Goal: Find specific page/section: Find specific page/section

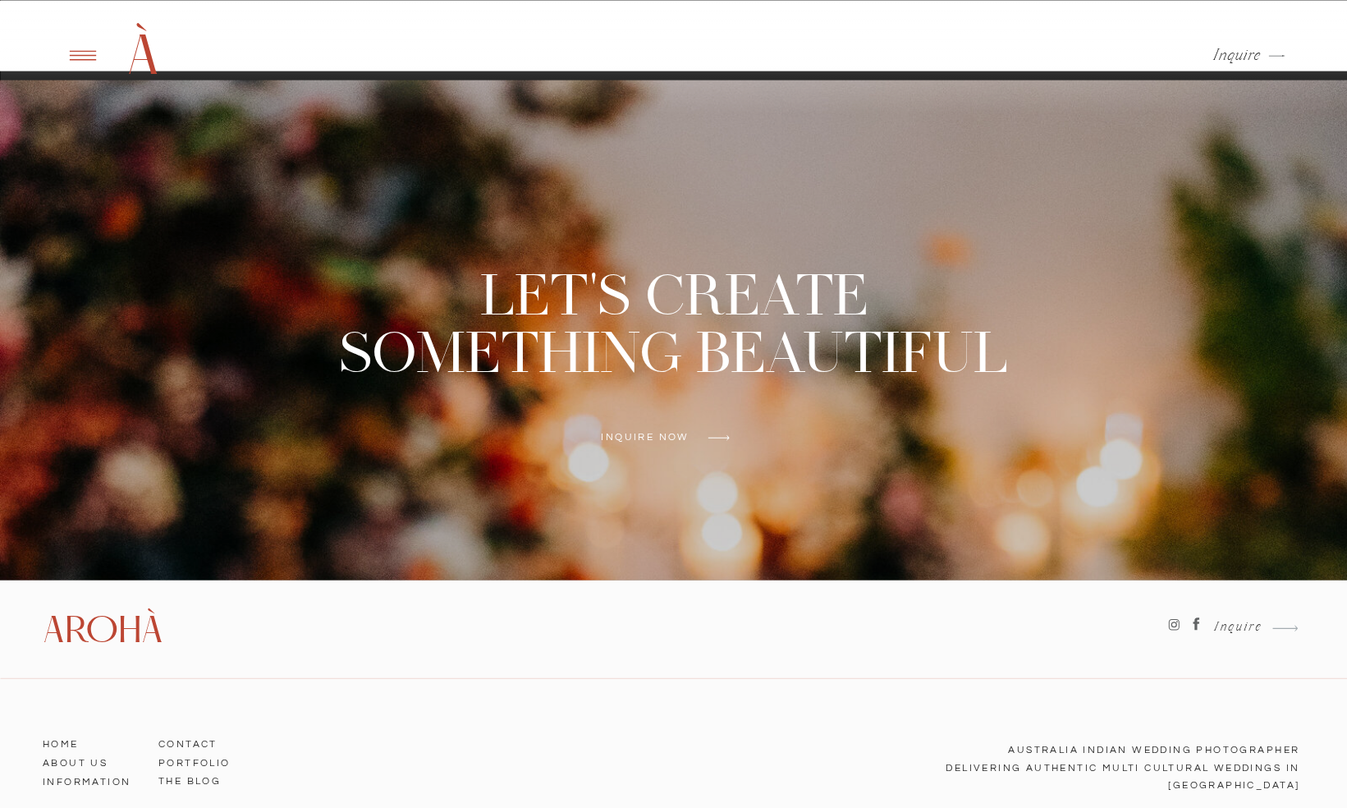
scroll to position [6589, 0]
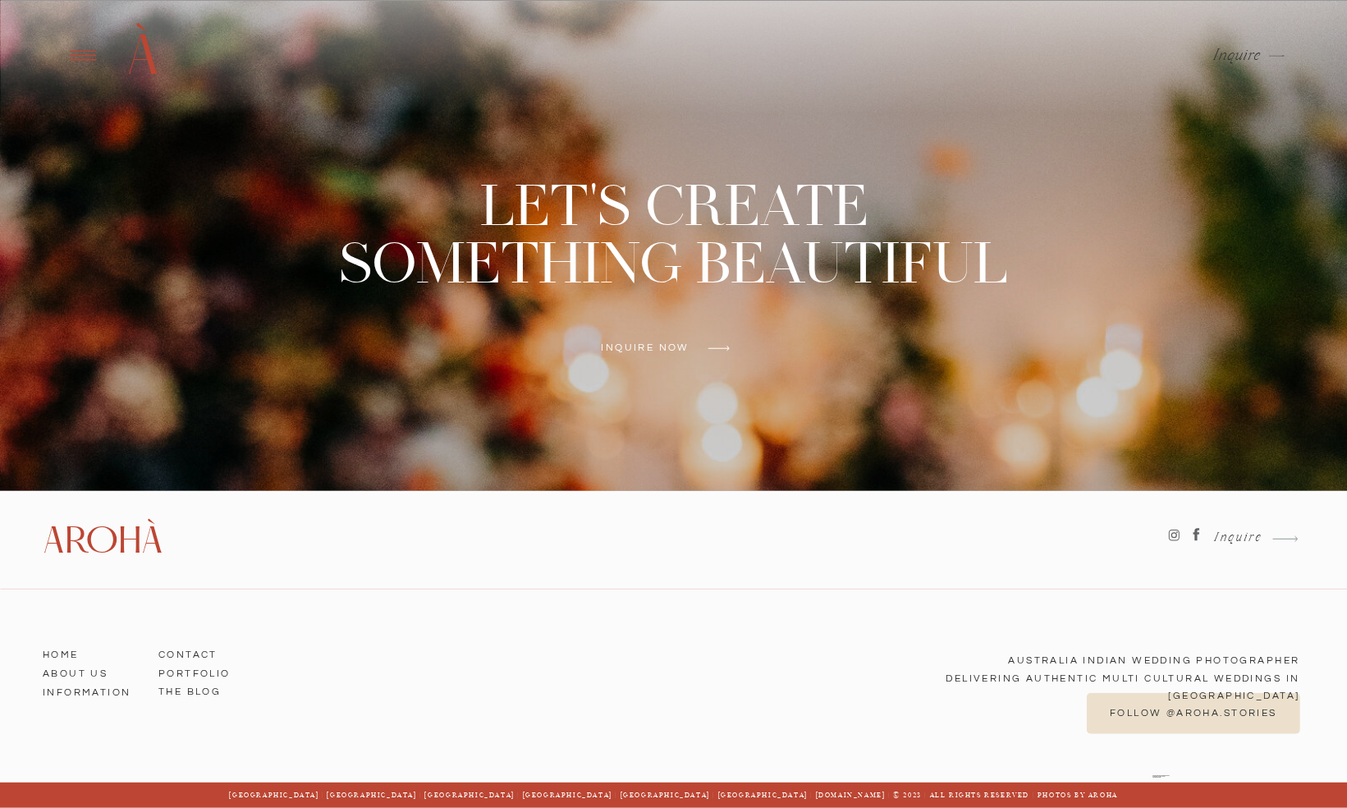
click at [86, 64] on icon at bounding box center [82, 55] width 40 height 39
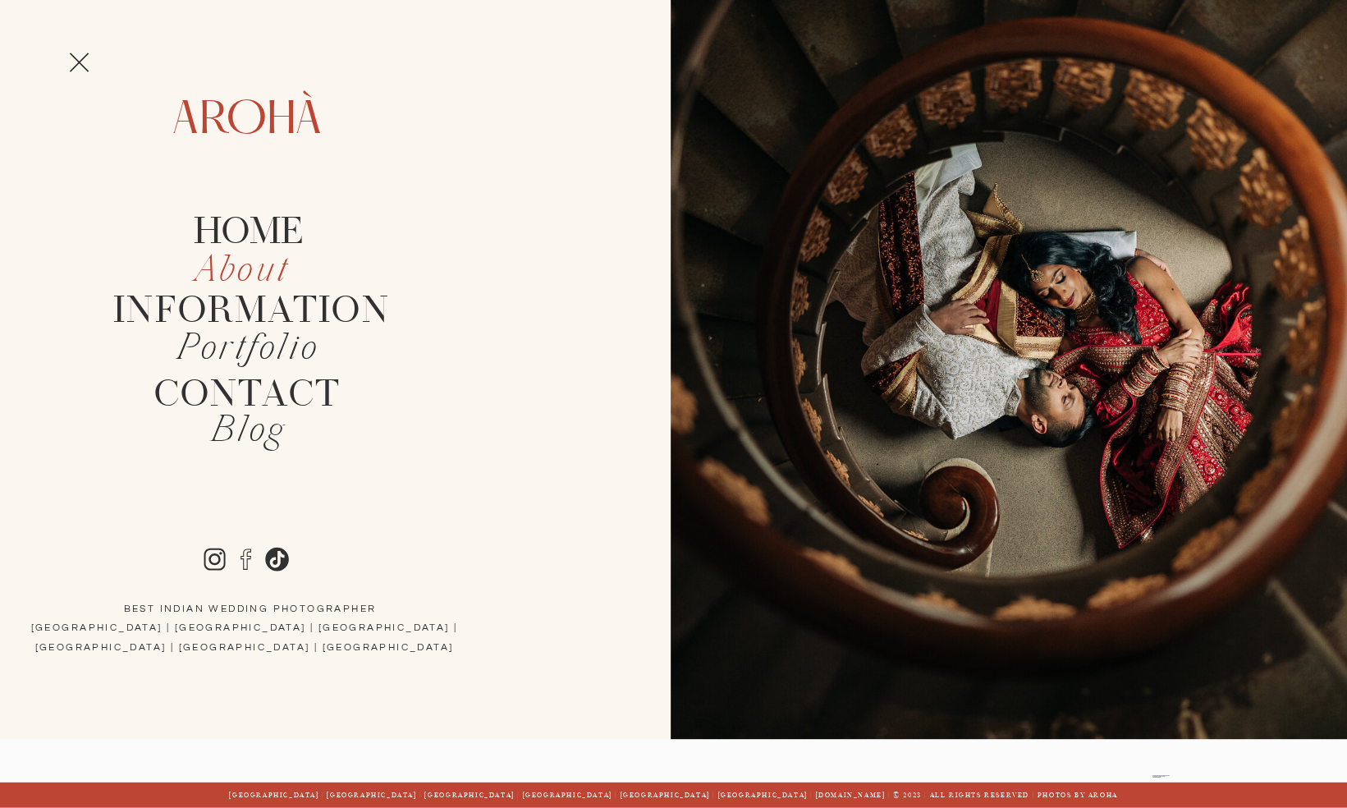
click at [238, 266] on icon "About" at bounding box center [242, 271] width 94 height 48
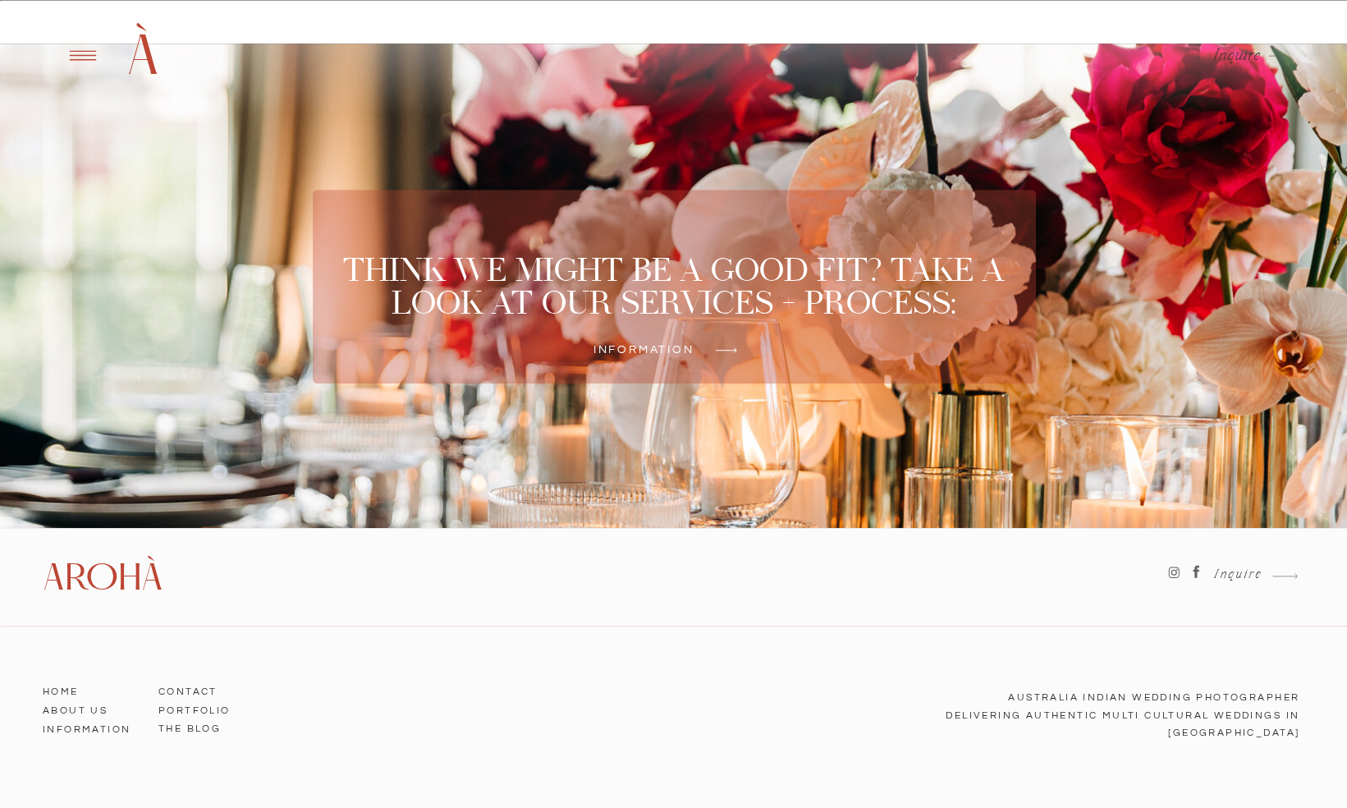
scroll to position [4577, 0]
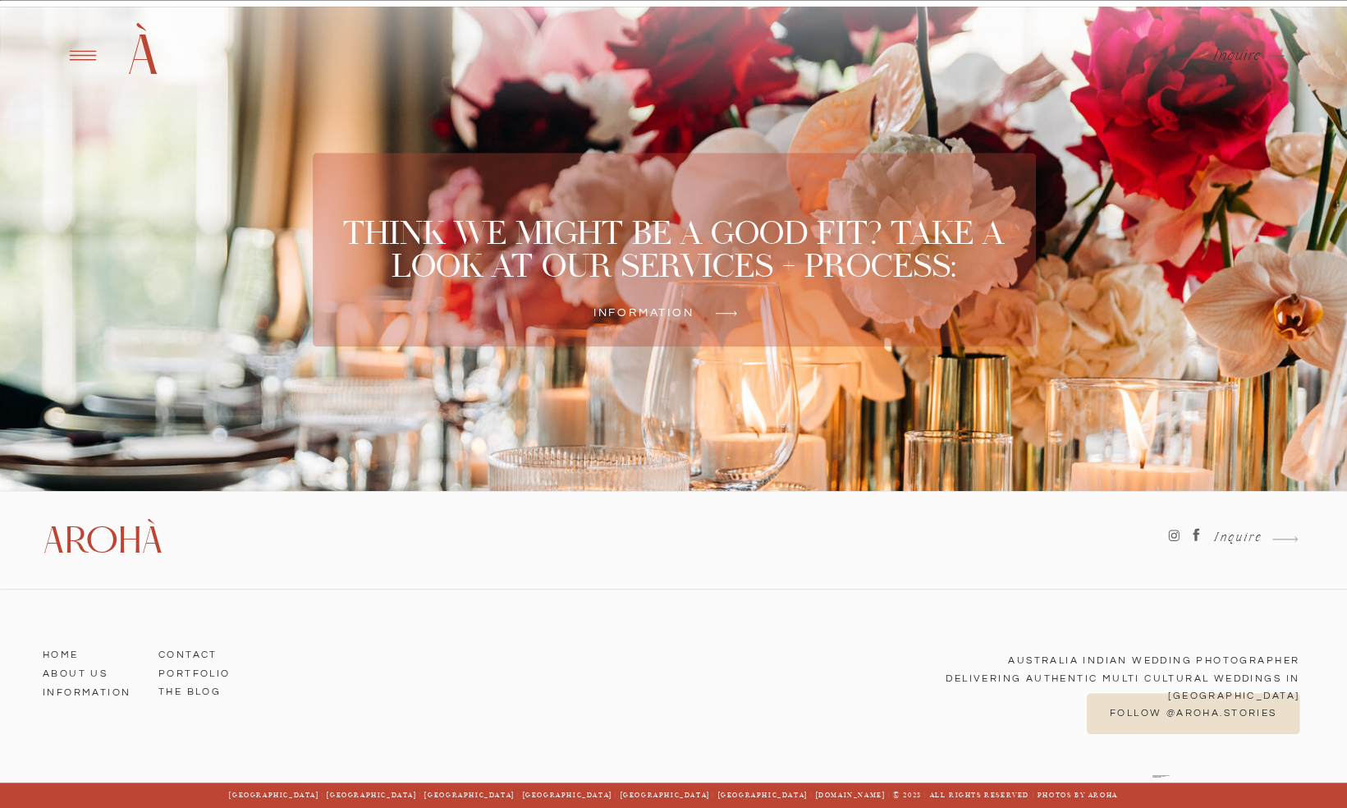
click at [71, 57] on icon at bounding box center [82, 55] width 40 height 39
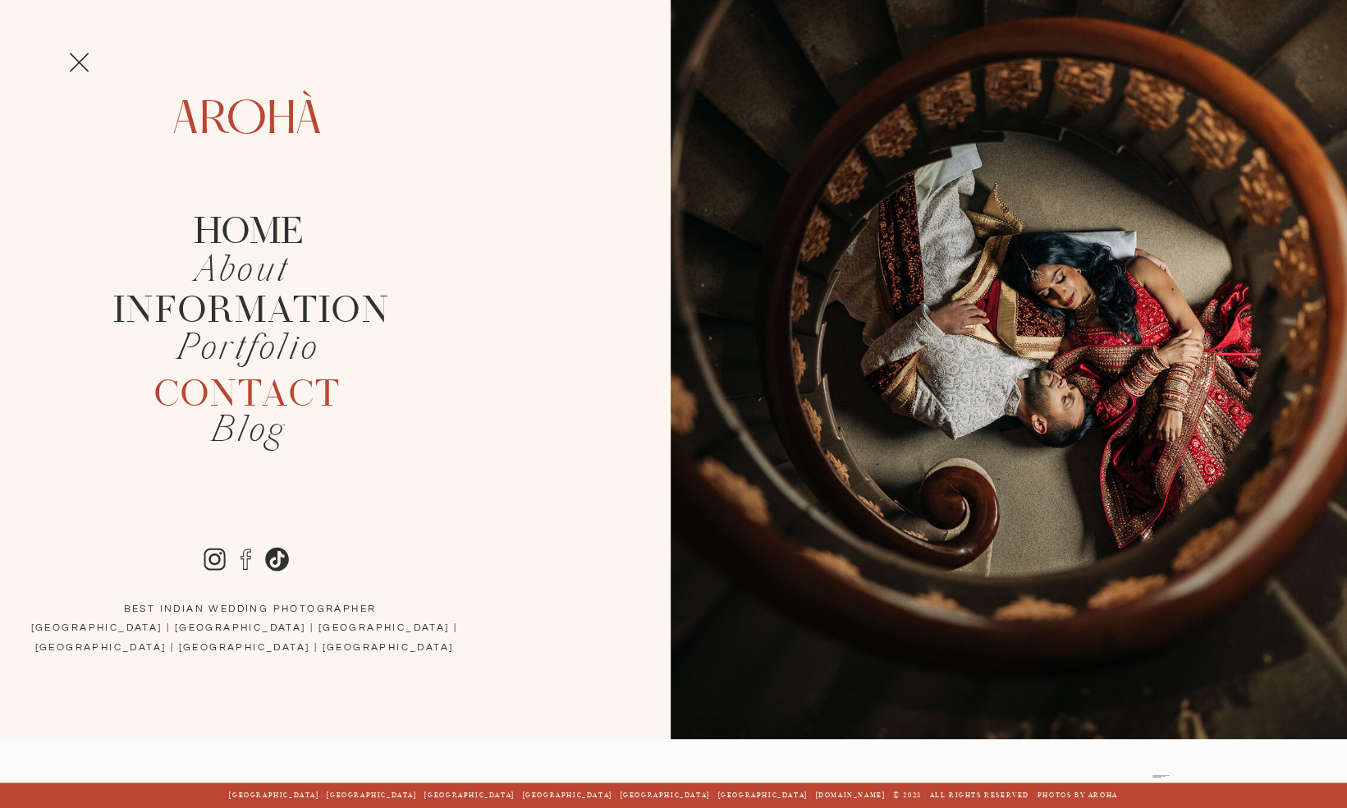
click at [215, 399] on h2 "Contact" at bounding box center [247, 394] width 237 height 38
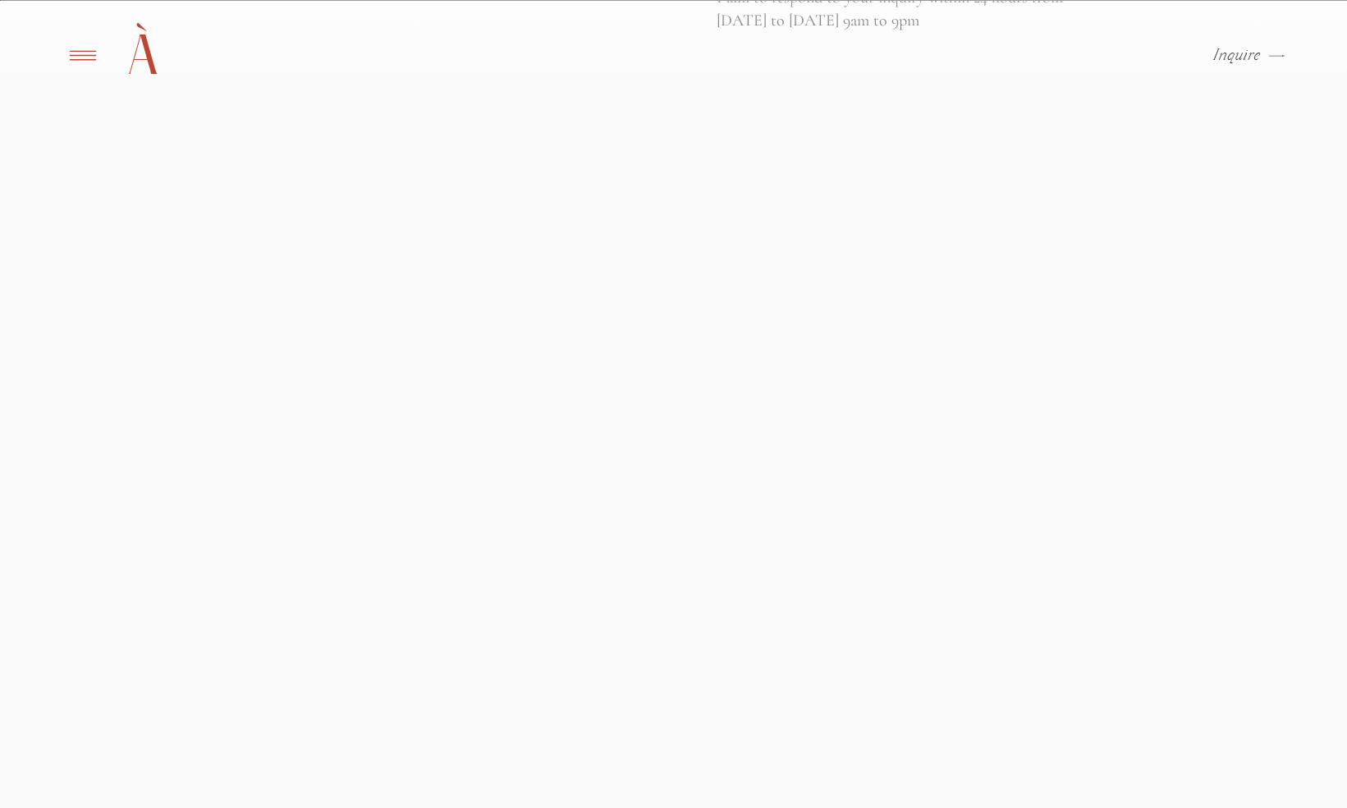
scroll to position [620, 0]
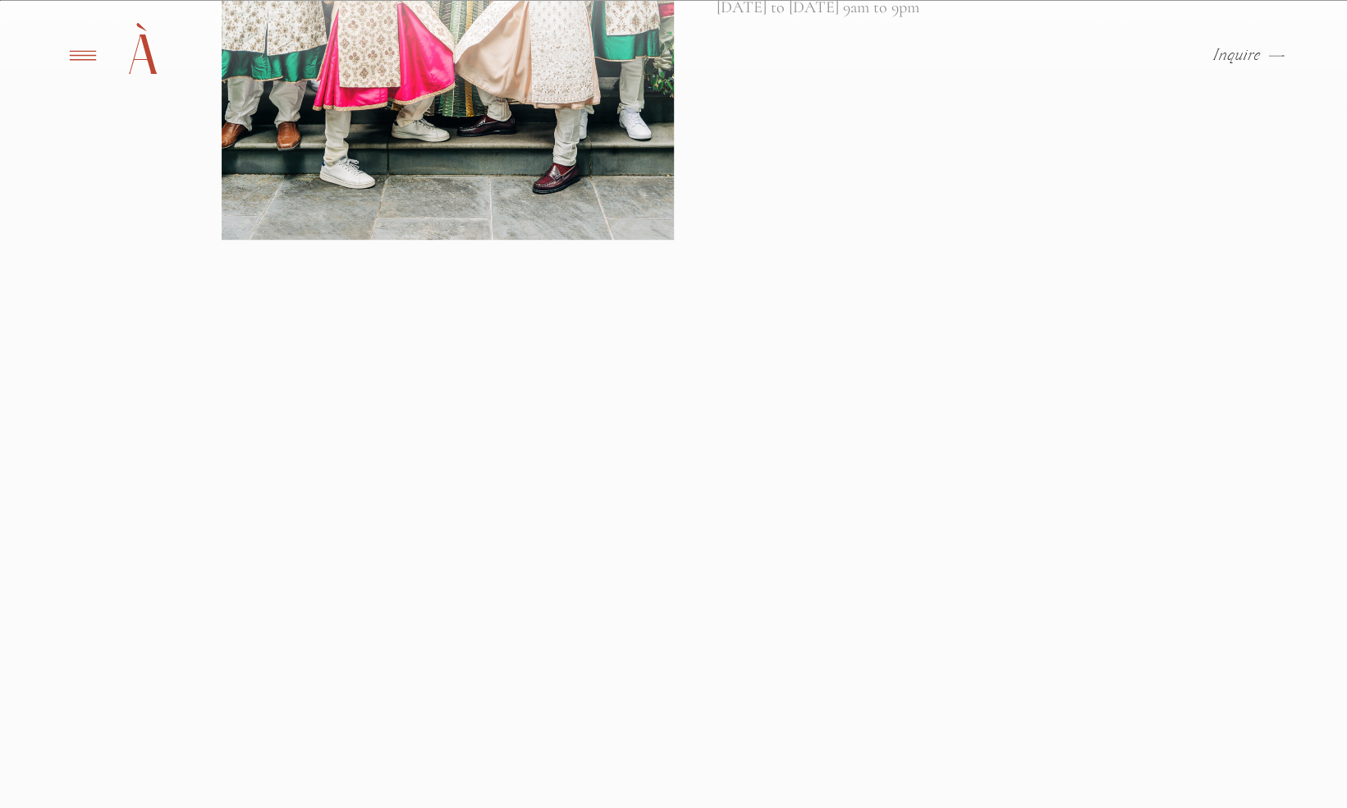
click at [90, 56] on icon at bounding box center [82, 56] width 26 height 10
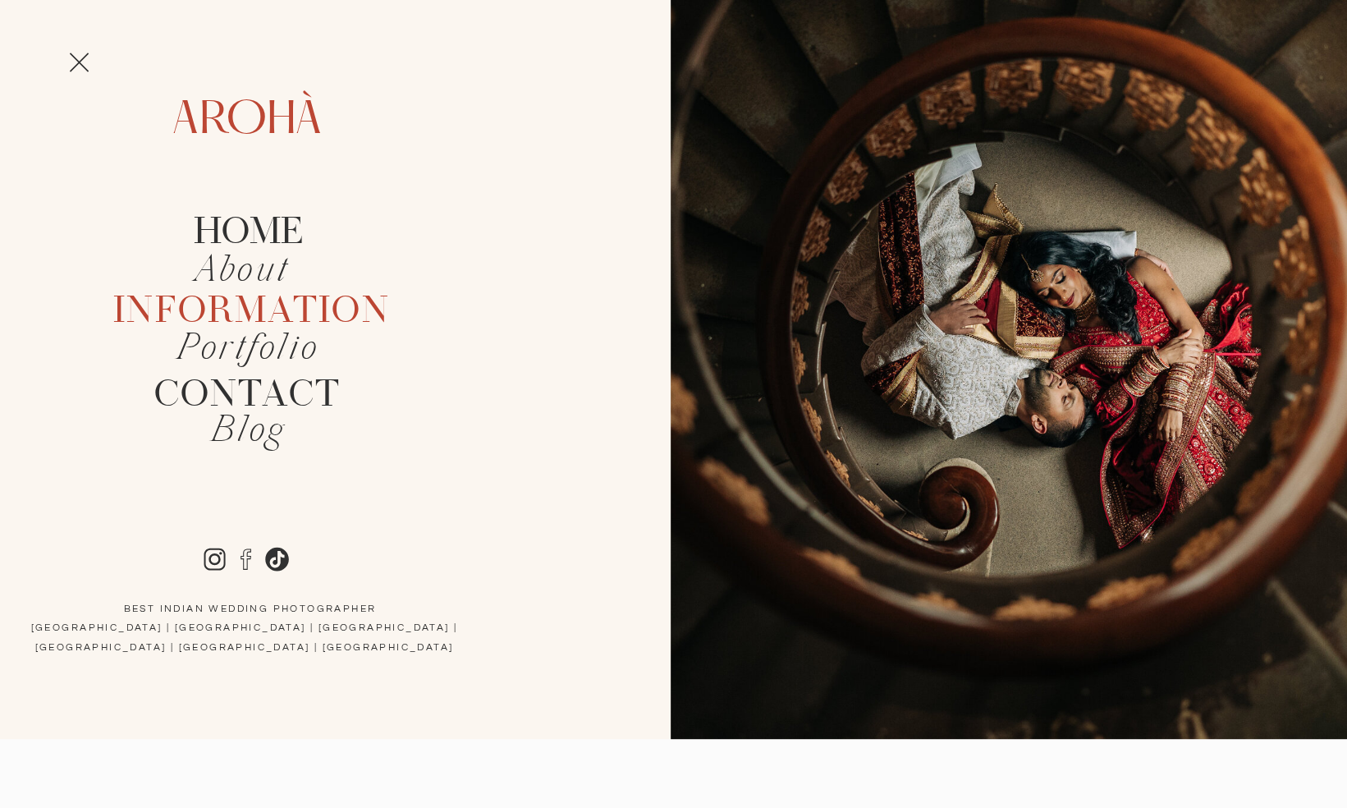
click at [209, 304] on h2 "Information" at bounding box center [247, 308] width 269 height 32
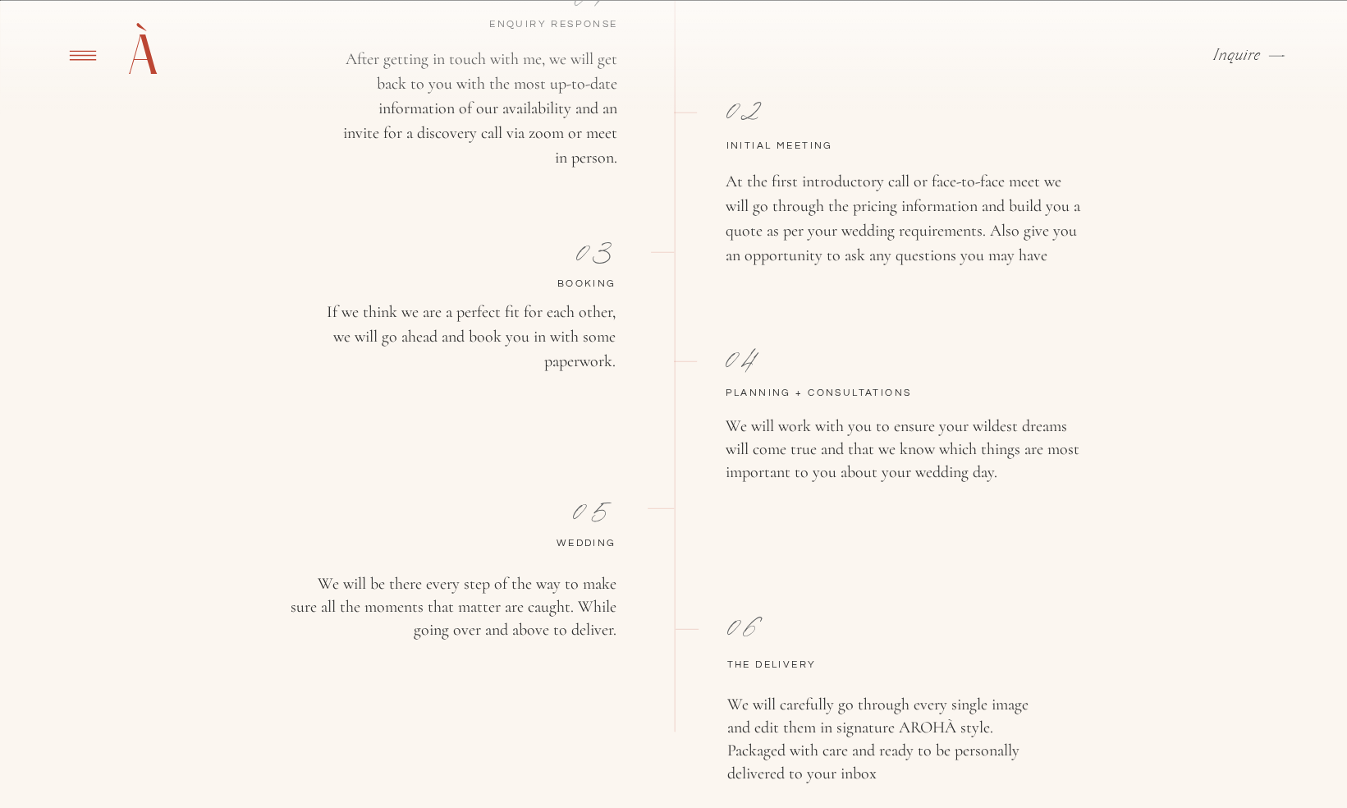
scroll to position [2698, 0]
